Goal: Task Accomplishment & Management: Manage account settings

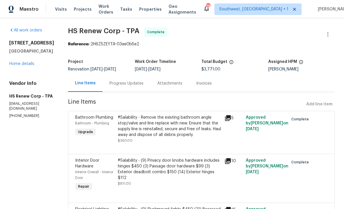
click at [18, 66] on link "Home details" at bounding box center [21, 64] width 25 height 4
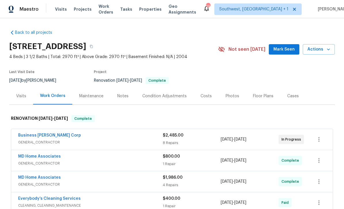
click at [202, 139] on div "$2,485.00 8 Repairs" at bounding box center [192, 139] width 58 height 14
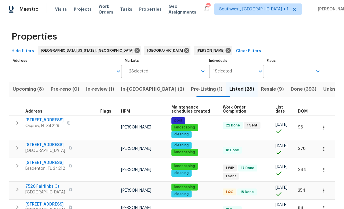
click at [50, 121] on span "[STREET_ADDRESS]" at bounding box center [44, 120] width 38 height 6
click at [280, 110] on span "List date" at bounding box center [282, 109] width 13 height 8
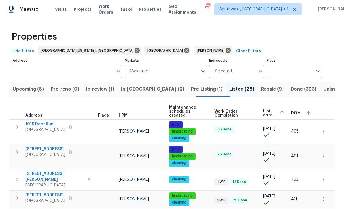
click at [325, 130] on icon "button" at bounding box center [324, 132] width 6 height 6
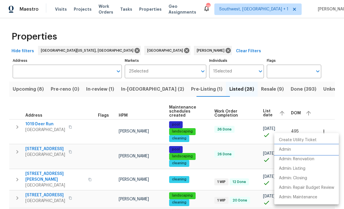
click at [286, 148] on p "Admin" at bounding box center [285, 150] width 12 height 6
click at [204, 157] on div at bounding box center [172, 104] width 344 height 209
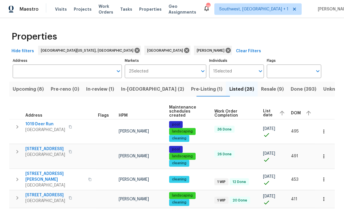
scroll to position [19, 0]
click at [326, 153] on icon "button" at bounding box center [324, 156] width 6 height 6
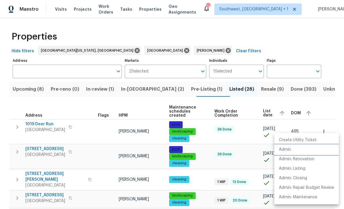
click at [286, 146] on li "Admin" at bounding box center [307, 150] width 65 height 10
click at [247, 138] on div at bounding box center [172, 104] width 344 height 209
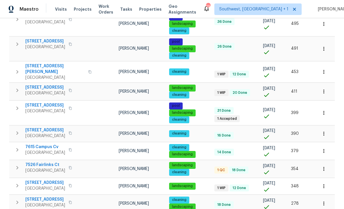
scroll to position [108, 0]
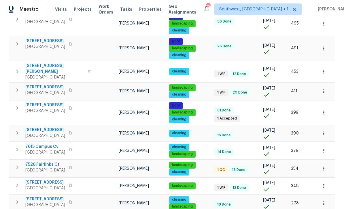
click at [323, 65] on button "button" at bounding box center [324, 71] width 13 height 13
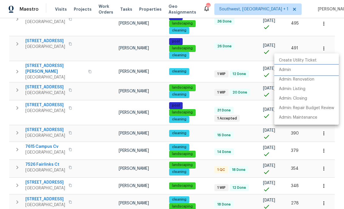
click at [283, 68] on p "Admin" at bounding box center [285, 70] width 12 height 6
click at [206, 93] on div at bounding box center [172, 104] width 344 height 209
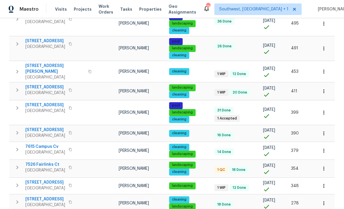
click at [36, 84] on span "790 Harvard St" at bounding box center [45, 87] width 40 height 6
click at [204, 116] on div "cleaning" at bounding box center [189, 119] width 41 height 7
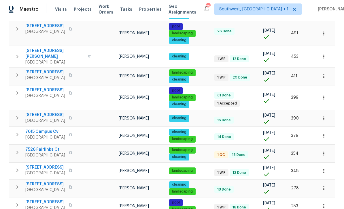
scroll to position [129, 0]
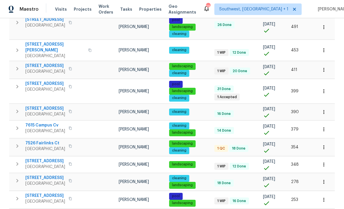
click at [322, 88] on icon "button" at bounding box center [324, 91] width 6 height 6
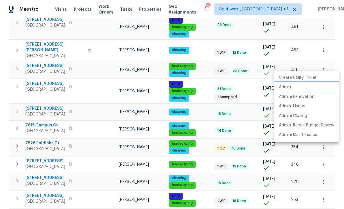
click at [286, 85] on p "Admin" at bounding box center [285, 87] width 12 height 6
click at [201, 90] on div at bounding box center [172, 104] width 344 height 209
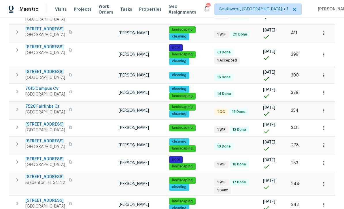
scroll to position [175, 0]
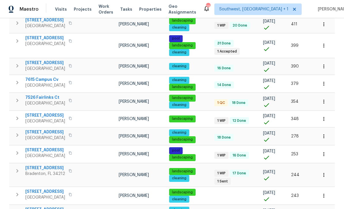
click at [324, 63] on icon "button" at bounding box center [324, 66] width 6 height 6
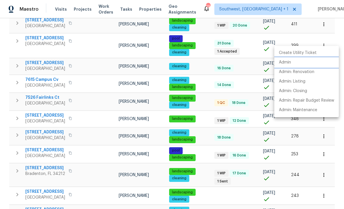
click at [285, 61] on p "Admin" at bounding box center [285, 62] width 12 height 6
click at [203, 54] on div at bounding box center [172, 104] width 344 height 209
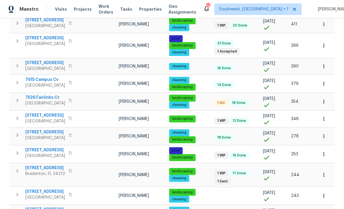
click at [322, 81] on icon "button" at bounding box center [324, 84] width 6 height 6
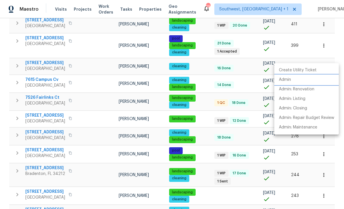
click at [287, 79] on p "Admin" at bounding box center [285, 80] width 12 height 6
click at [205, 131] on div at bounding box center [172, 104] width 344 height 209
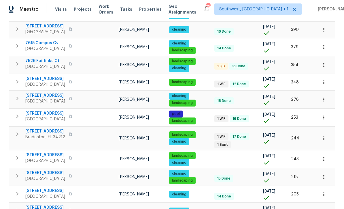
scroll to position [211, 0]
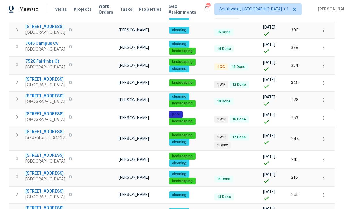
click at [324, 59] on button "button" at bounding box center [324, 65] width 13 height 13
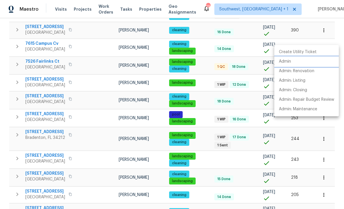
click at [286, 61] on p "Admin" at bounding box center [285, 62] width 12 height 6
click at [198, 138] on div at bounding box center [172, 104] width 344 height 209
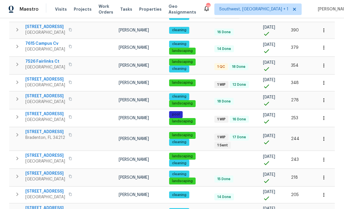
click at [323, 80] on icon "button" at bounding box center [324, 83] width 6 height 6
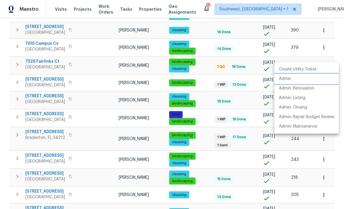
click at [285, 78] on p "Admin" at bounding box center [285, 79] width 12 height 6
click at [35, 53] on div at bounding box center [172, 104] width 344 height 209
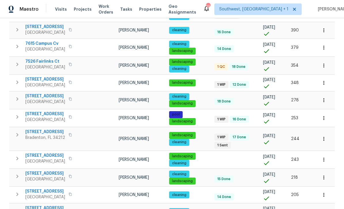
click at [38, 76] on span "[STREET_ADDRESS]" at bounding box center [45, 79] width 40 height 6
click at [202, 151] on td "landscaping cleaning" at bounding box center [189, 160] width 45 height 18
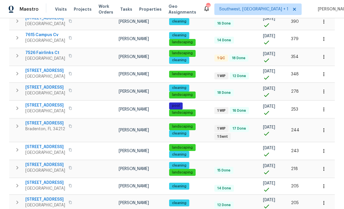
scroll to position [219, 0]
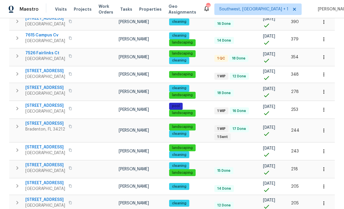
click at [324, 89] on icon "button" at bounding box center [324, 92] width 6 height 6
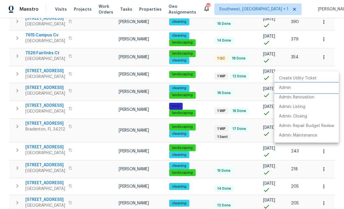
click at [288, 85] on p "Admin" at bounding box center [285, 88] width 12 height 6
click at [204, 117] on div at bounding box center [172, 104] width 344 height 209
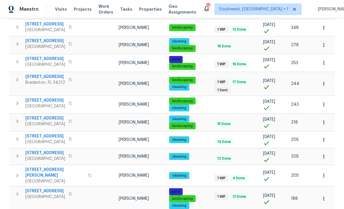
scroll to position [265, 0]
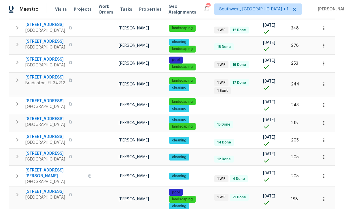
click at [324, 81] on icon "button" at bounding box center [324, 84] width 6 height 6
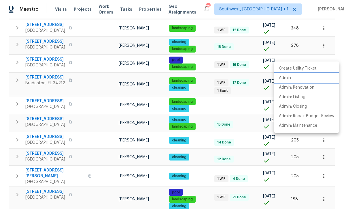
click at [284, 77] on p "Admin" at bounding box center [285, 78] width 12 height 6
click at [202, 132] on div at bounding box center [172, 104] width 344 height 209
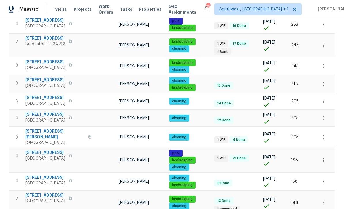
scroll to position [304, 0]
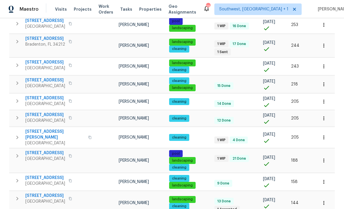
click at [322, 81] on icon "button" at bounding box center [324, 84] width 6 height 6
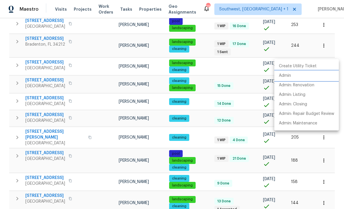
click at [289, 74] on p "Admin" at bounding box center [285, 76] width 12 height 6
click at [203, 122] on div at bounding box center [172, 104] width 344 height 209
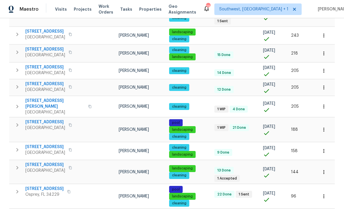
scroll to position [335, 0]
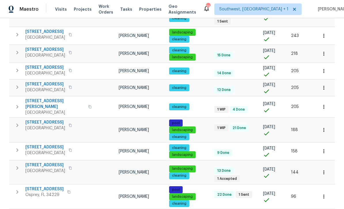
click at [323, 68] on icon "button" at bounding box center [324, 71] width 6 height 6
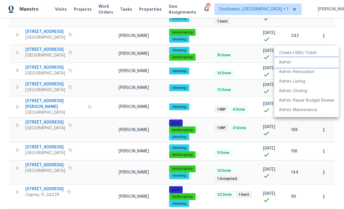
click at [287, 61] on p "Admin" at bounding box center [285, 62] width 12 height 6
click at [204, 98] on div at bounding box center [172, 104] width 344 height 209
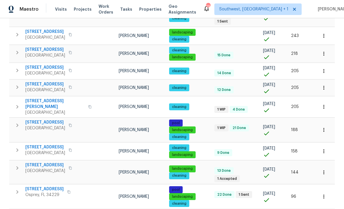
click at [326, 81] on button "button" at bounding box center [324, 87] width 13 height 13
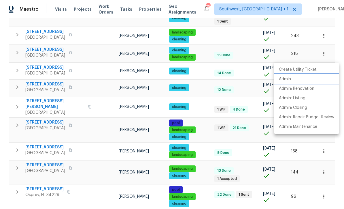
click at [288, 77] on p "Admin" at bounding box center [285, 79] width 12 height 6
click at [203, 89] on div at bounding box center [172, 104] width 344 height 209
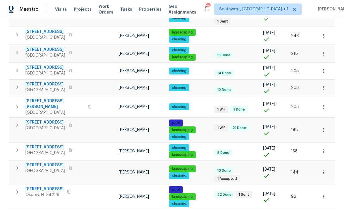
click at [323, 104] on icon "button" at bounding box center [324, 107] width 6 height 6
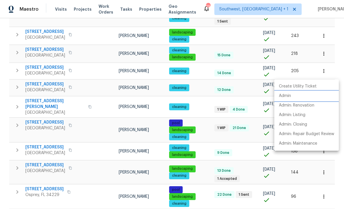
click at [286, 97] on p "Admin" at bounding box center [285, 96] width 12 height 6
click at [205, 115] on div at bounding box center [172, 104] width 344 height 209
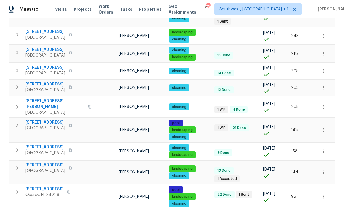
click at [324, 127] on icon "button" at bounding box center [324, 130] width 6 height 6
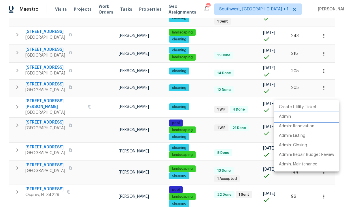
click at [286, 117] on p "Admin" at bounding box center [285, 117] width 12 height 6
click at [201, 111] on div at bounding box center [172, 104] width 344 height 209
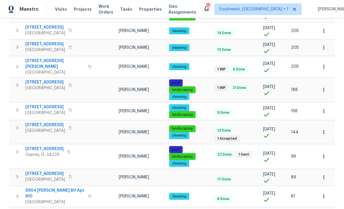
scroll to position [374, 0]
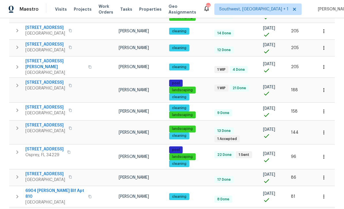
click at [324, 110] on icon "button" at bounding box center [324, 112] width 1 height 4
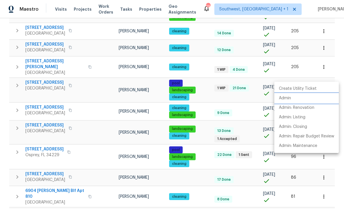
click at [287, 97] on p "Admin" at bounding box center [285, 98] width 12 height 6
click at [207, 122] on div at bounding box center [172, 104] width 344 height 209
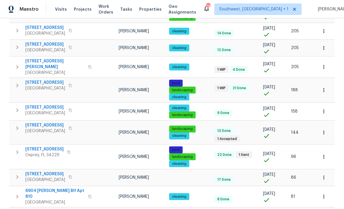
click at [322, 129] on icon "button" at bounding box center [324, 132] width 6 height 6
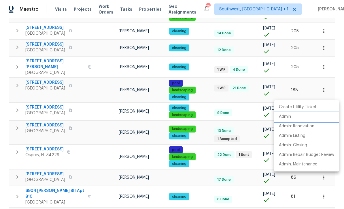
click at [287, 114] on p "Admin" at bounding box center [285, 117] width 12 height 6
click at [202, 137] on div at bounding box center [172, 104] width 344 height 209
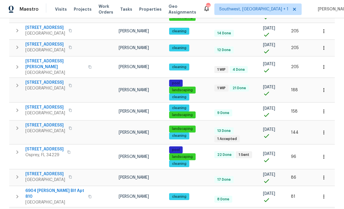
click at [322, 154] on icon "button" at bounding box center [324, 157] width 6 height 6
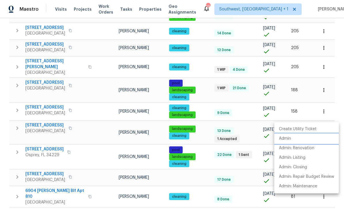
click at [287, 138] on p "Admin" at bounding box center [285, 139] width 12 height 6
click at [206, 112] on div at bounding box center [172, 104] width 344 height 209
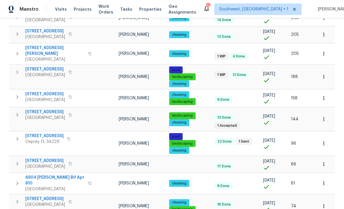
scroll to position [387, 0]
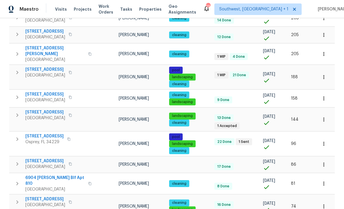
click at [325, 162] on icon "button" at bounding box center [324, 165] width 6 height 6
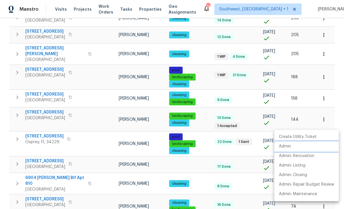
click at [289, 144] on p "Admin" at bounding box center [285, 146] width 12 height 6
click at [203, 96] on div at bounding box center [172, 104] width 344 height 209
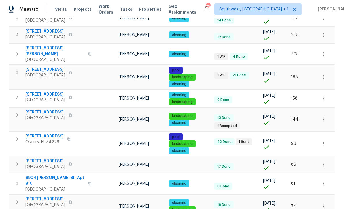
click at [324, 181] on icon "button" at bounding box center [324, 184] width 6 height 6
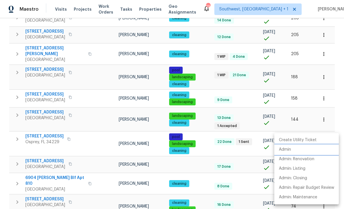
click at [289, 149] on p "Admin" at bounding box center [285, 150] width 12 height 6
click at [206, 120] on div at bounding box center [172, 104] width 344 height 209
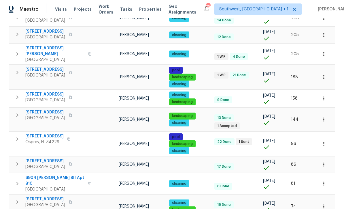
click at [324, 203] on icon "button" at bounding box center [324, 206] width 6 height 6
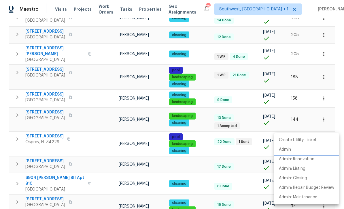
click at [290, 147] on p "Admin" at bounding box center [285, 150] width 12 height 6
click at [207, 118] on div at bounding box center [172, 104] width 344 height 209
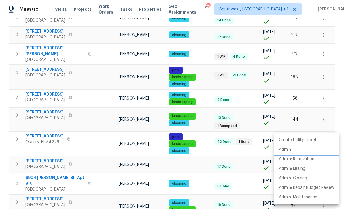
click at [287, 147] on p "Admin" at bounding box center [285, 150] width 12 height 6
click at [206, 128] on div at bounding box center [172, 104] width 344 height 209
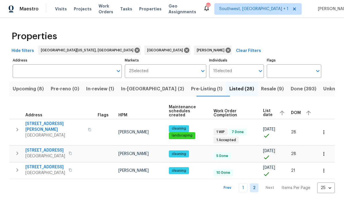
click at [326, 126] on button "button" at bounding box center [324, 132] width 13 height 13
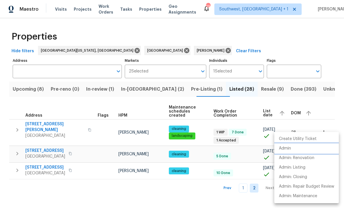
click at [288, 148] on p "Admin" at bounding box center [285, 148] width 12 height 6
click at [193, 187] on div at bounding box center [172, 104] width 344 height 209
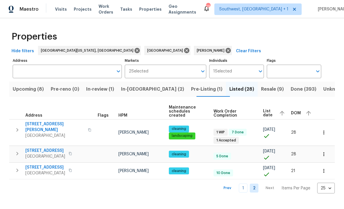
click at [324, 168] on icon "button" at bounding box center [324, 171] width 6 height 6
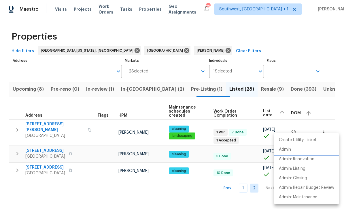
click at [288, 147] on p "Admin" at bounding box center [285, 150] width 12 height 6
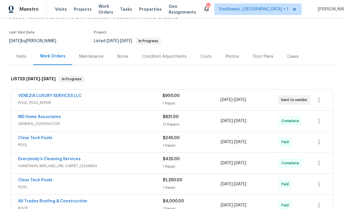
scroll to position [39, 0]
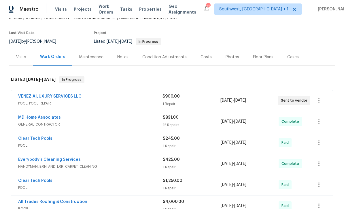
click at [67, 98] on link "VENEZIA LUXURY SERVICES LLC" at bounding box center [49, 96] width 63 height 4
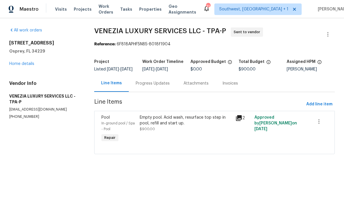
click at [156, 86] on div "Progress Updates" at bounding box center [153, 83] width 34 height 6
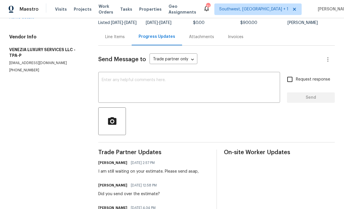
scroll to position [48, 0]
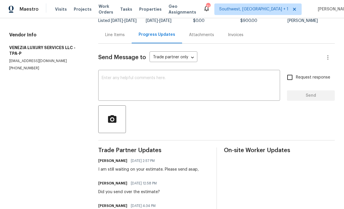
click at [191, 87] on textarea at bounding box center [189, 86] width 175 height 20
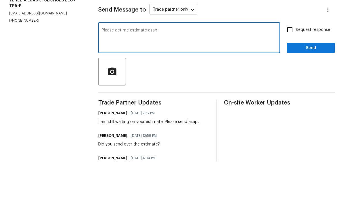
type textarea "Please get me estimate asap"
click at [293, 71] on input "Request response" at bounding box center [290, 77] width 12 height 12
checkbox input "true"
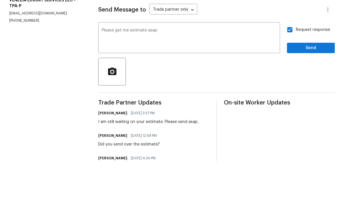
scroll to position [19, 0]
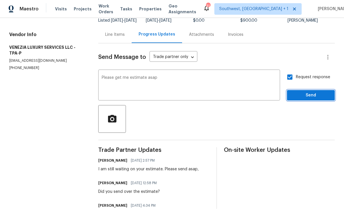
click at [301, 92] on span "Send" at bounding box center [311, 95] width 39 height 7
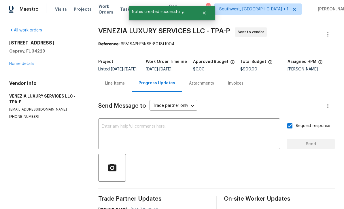
click at [20, 48] on div "[STREET_ADDRESS] Home details" at bounding box center [46, 53] width 75 height 27
click at [19, 62] on link "Home details" at bounding box center [21, 64] width 25 height 4
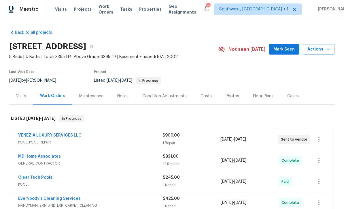
click at [321, 46] on span "Actions" at bounding box center [319, 49] width 23 height 7
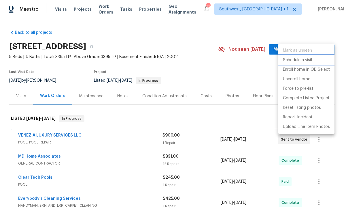
click at [299, 58] on p "Schedule a visit" at bounding box center [298, 60] width 30 height 6
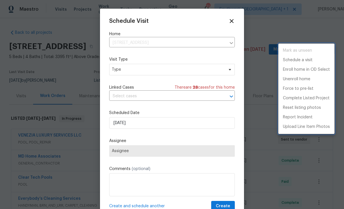
click at [142, 66] on div at bounding box center [172, 104] width 344 height 209
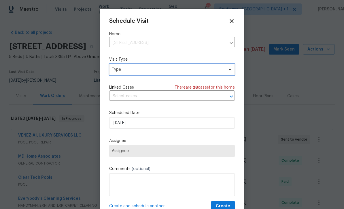
click at [172, 69] on span "Type" at bounding box center [168, 70] width 112 height 6
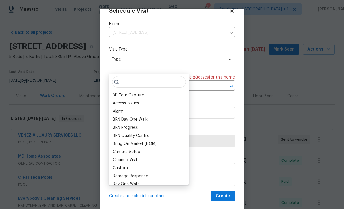
scroll to position [11, 0]
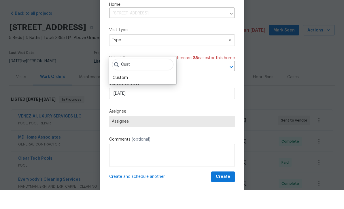
type input "Cust"
click at [132, 93] on div "Custom" at bounding box center [143, 97] width 64 height 8
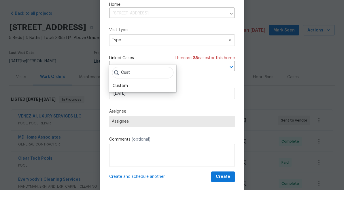
scroll to position [19, 0]
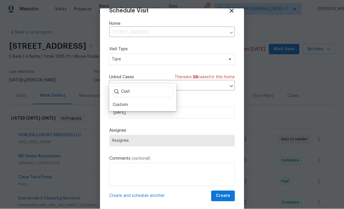
click at [119, 102] on div "Custom" at bounding box center [120, 105] width 15 height 6
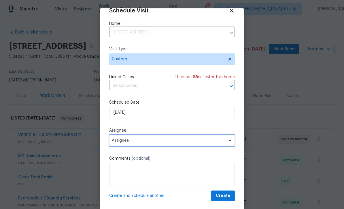
click at [147, 141] on span "Assignee" at bounding box center [168, 140] width 113 height 5
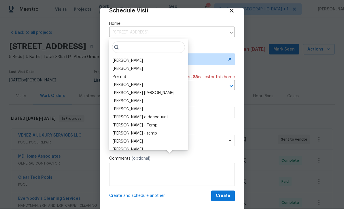
click at [135, 58] on div "[PERSON_NAME]" at bounding box center [128, 61] width 30 height 6
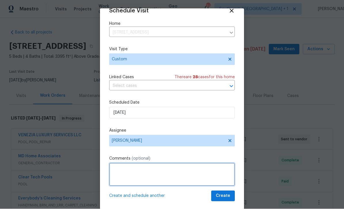
click at [147, 171] on textarea at bounding box center [172, 174] width 126 height 23
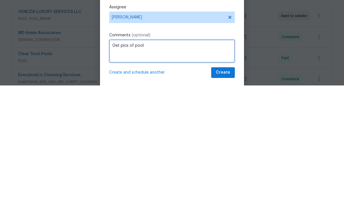
type textarea "Get pics of pool"
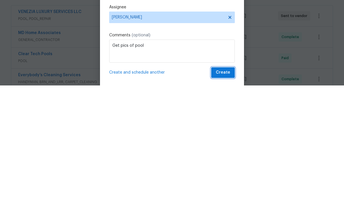
click at [221, 192] on span "Create" at bounding box center [223, 195] width 14 height 7
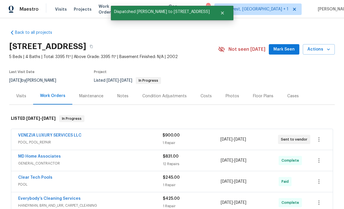
scroll to position [0, 0]
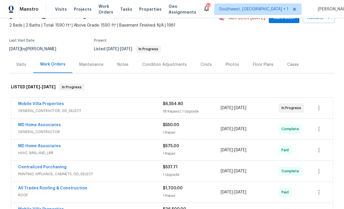
scroll to position [32, 0]
click at [127, 64] on div "Notes" at bounding box center [122, 64] width 11 height 6
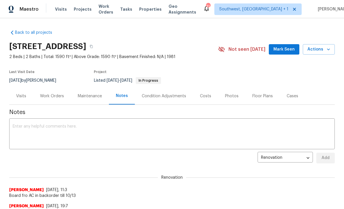
click at [154, 128] on textarea at bounding box center [172, 134] width 319 height 20
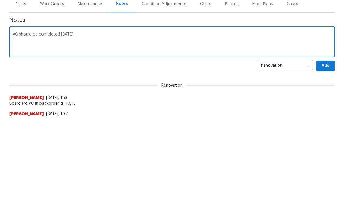
type textarea "AC should be completed today"
click at [325, 154] on span "Add" at bounding box center [325, 157] width 9 height 7
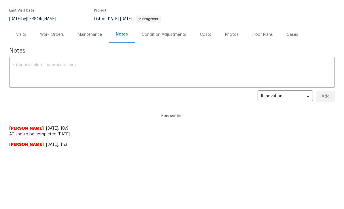
click at [232, 33] on div "Photos" at bounding box center [232, 35] width 14 height 6
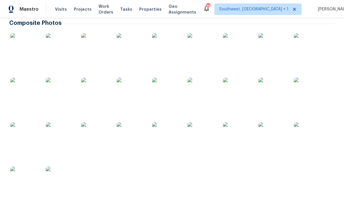
scroll to position [104, 0]
click at [28, 167] on img at bounding box center [24, 181] width 29 height 29
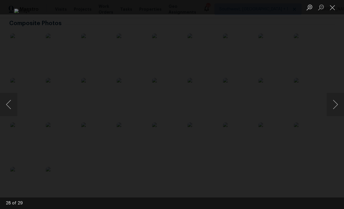
click at [12, 100] on button "Previous image" at bounding box center [8, 104] width 17 height 23
click at [10, 107] on button "Previous image" at bounding box center [8, 104] width 17 height 23
click at [10, 108] on button "Previous image" at bounding box center [8, 104] width 17 height 23
click at [10, 109] on button "Previous image" at bounding box center [8, 104] width 17 height 23
click at [7, 102] on button "Previous image" at bounding box center [8, 104] width 17 height 23
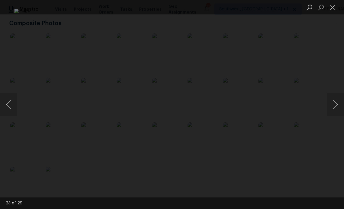
click at [10, 101] on button "Previous image" at bounding box center [8, 104] width 17 height 23
click at [5, 101] on button "Previous image" at bounding box center [8, 104] width 17 height 23
click at [7, 102] on button "Previous image" at bounding box center [8, 104] width 17 height 23
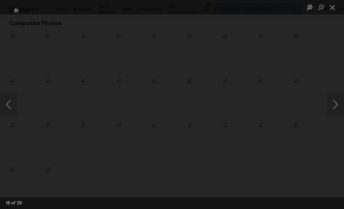
click at [8, 102] on button "Previous image" at bounding box center [8, 104] width 17 height 23
click at [8, 100] on button "Previous image" at bounding box center [8, 104] width 17 height 23
click at [337, 107] on button "Next image" at bounding box center [335, 104] width 17 height 23
click at [9, 103] on button "Previous image" at bounding box center [8, 104] width 17 height 23
click at [11, 98] on button "Previous image" at bounding box center [8, 104] width 17 height 23
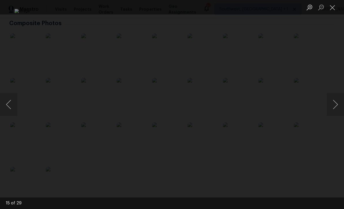
click at [10, 97] on button "Previous image" at bounding box center [8, 104] width 17 height 23
click at [12, 94] on button "Previous image" at bounding box center [8, 104] width 17 height 23
click at [9, 103] on button "Previous image" at bounding box center [8, 104] width 17 height 23
click at [7, 103] on button "Previous image" at bounding box center [8, 104] width 17 height 23
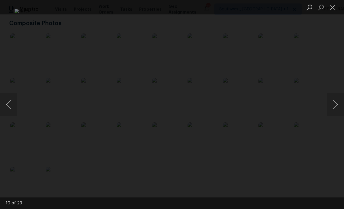
click at [9, 102] on button "Previous image" at bounding box center [8, 104] width 17 height 23
click at [9, 100] on button "Previous image" at bounding box center [8, 104] width 17 height 23
click at [9, 99] on button "Previous image" at bounding box center [8, 104] width 17 height 23
click at [10, 98] on button "Previous image" at bounding box center [8, 104] width 17 height 23
click at [8, 102] on button "Previous image" at bounding box center [8, 104] width 17 height 23
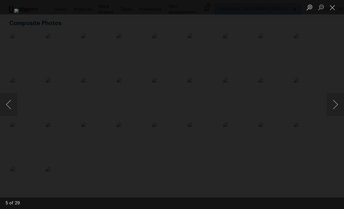
click at [6, 101] on button "Previous image" at bounding box center [8, 104] width 17 height 23
click at [5, 100] on button "Previous image" at bounding box center [8, 104] width 17 height 23
click at [7, 98] on button "Previous image" at bounding box center [8, 104] width 17 height 23
click at [5, 103] on button "Previous image" at bounding box center [8, 104] width 17 height 23
click at [330, 7] on button "Close lightbox" at bounding box center [333, 7] width 12 height 10
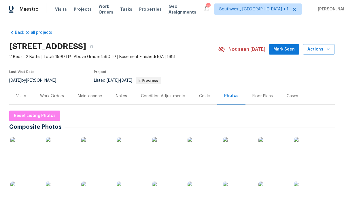
scroll to position [0, 0]
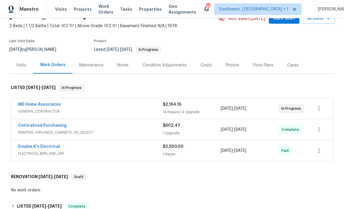
scroll to position [33, 0]
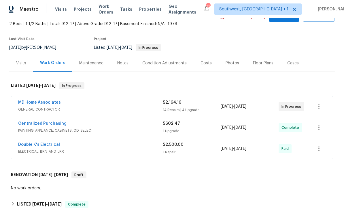
click at [213, 106] on div "$2,164.16 14 Repairs | 4 Upgrade" at bounding box center [192, 106] width 58 height 14
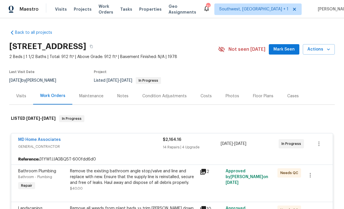
scroll to position [0, 0]
click at [28, 140] on link "MD Home Associates" at bounding box center [39, 140] width 43 height 4
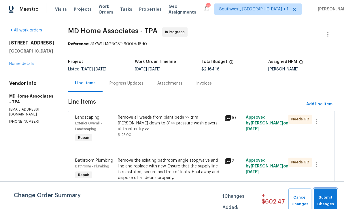
click at [325, 193] on button "Submit Changes" at bounding box center [325, 200] width 23 height 25
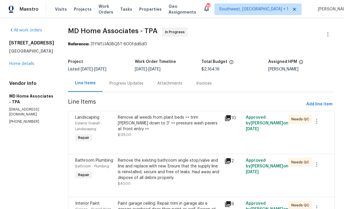
click at [138, 85] on div "Progress Updates" at bounding box center [127, 83] width 34 height 6
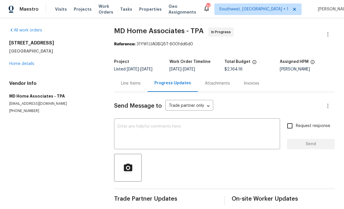
click at [177, 129] on textarea at bounding box center [197, 134] width 159 height 20
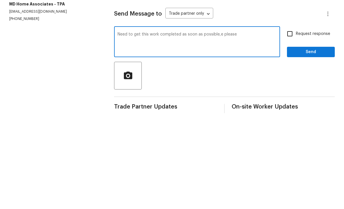
click at [212, 124] on textarea "Need to get this work completed as soon as possible,e olease" at bounding box center [197, 134] width 159 height 20
click at [258, 124] on textarea "Need to get this work completed as soon as possible please" at bounding box center [197, 134] width 159 height 20
type textarea "Need to get this work completed as soon as possible please"
click at [292, 120] on input "Request response" at bounding box center [290, 126] width 12 height 12
checkbox input "true"
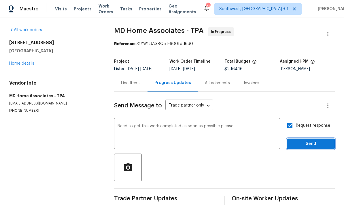
click at [303, 140] on span "Send" at bounding box center [311, 143] width 39 height 7
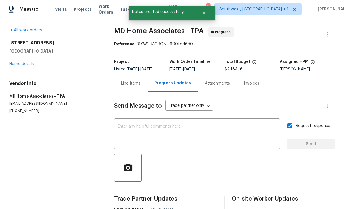
click at [18, 62] on link "Home details" at bounding box center [21, 64] width 25 height 4
